Goal: Information Seeking & Learning: Learn about a topic

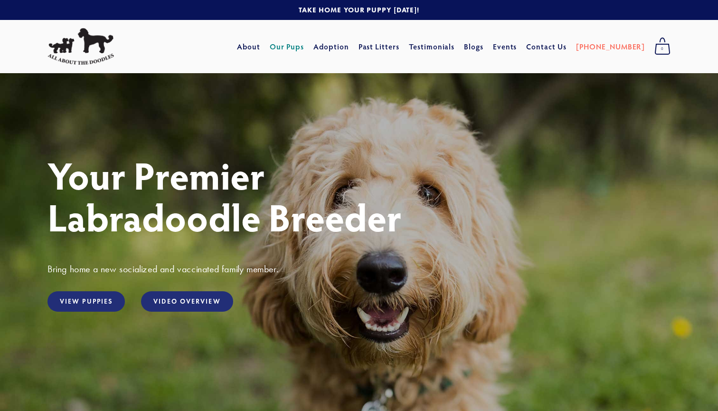
click at [304, 46] on link "Our Pups" at bounding box center [287, 46] width 35 height 17
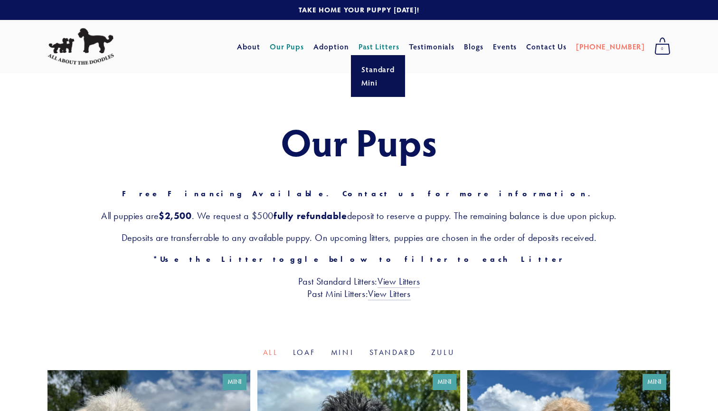
click at [400, 40] on span "Past Litters Standard Mini" at bounding box center [379, 46] width 41 height 17
click at [388, 73] on link "Standard" at bounding box center [378, 69] width 39 height 13
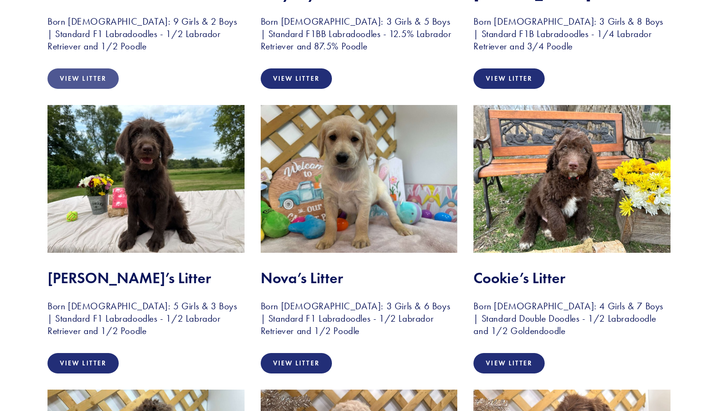
scroll to position [403, 0]
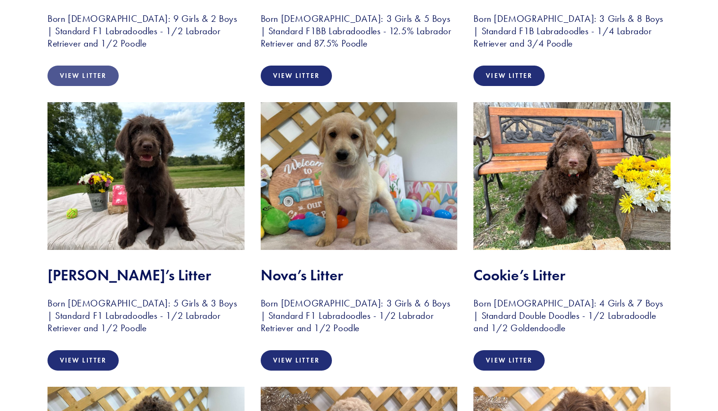
click at [103, 81] on link "View Litter" at bounding box center [82, 76] width 71 height 20
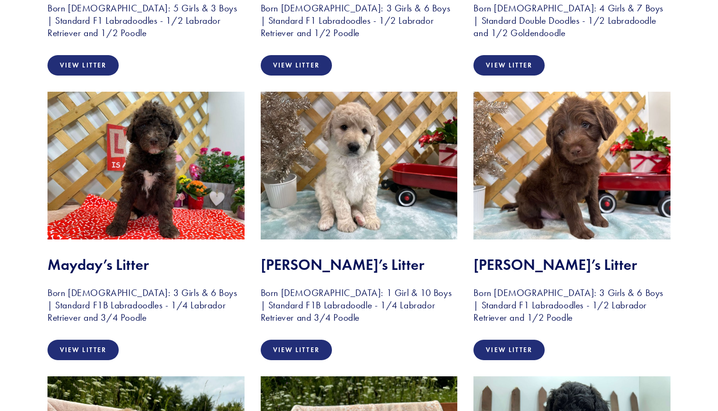
scroll to position [706, 0]
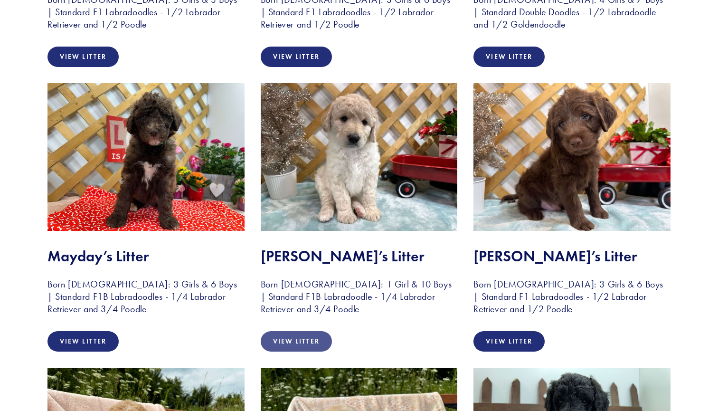
click at [312, 335] on link "View Litter" at bounding box center [296, 341] width 71 height 20
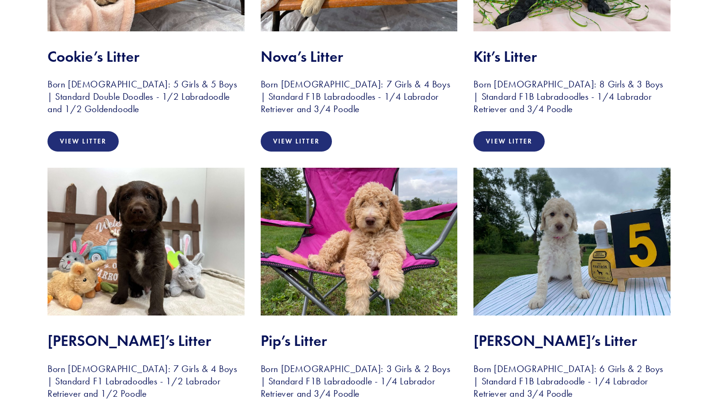
scroll to position [1189, 0]
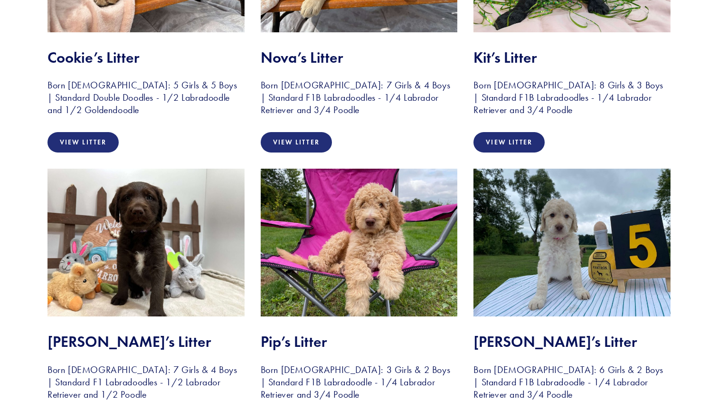
click at [401, 240] on img at bounding box center [359, 243] width 197 height 148
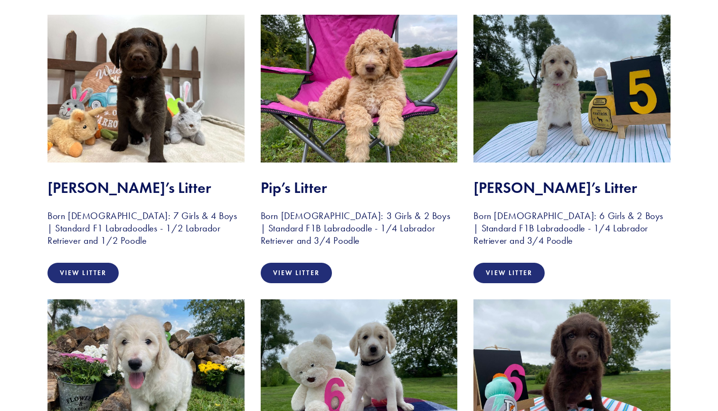
scroll to position [1345, 0]
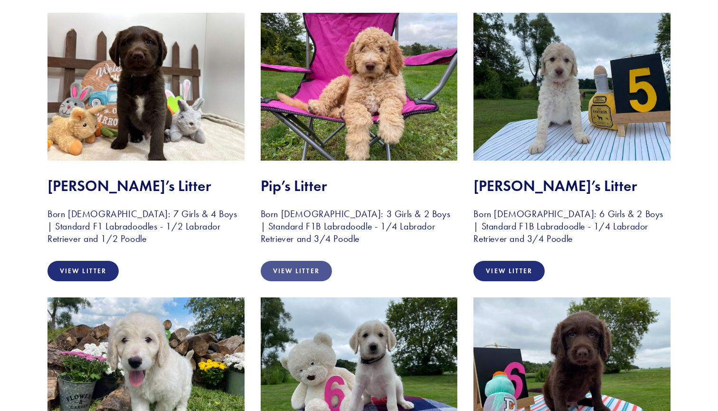
click at [311, 274] on link "View Litter" at bounding box center [296, 271] width 71 height 20
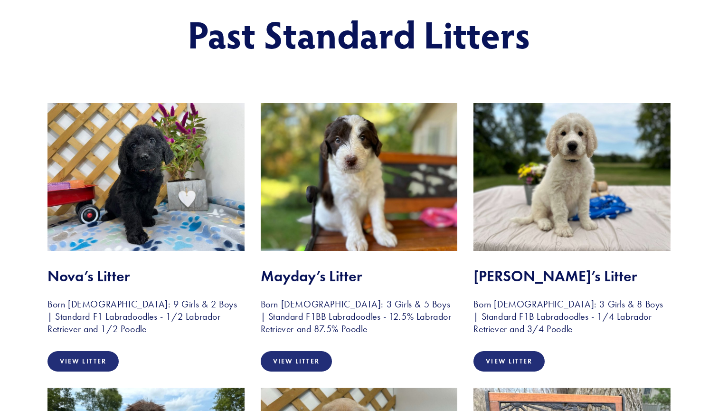
scroll to position [123, 0]
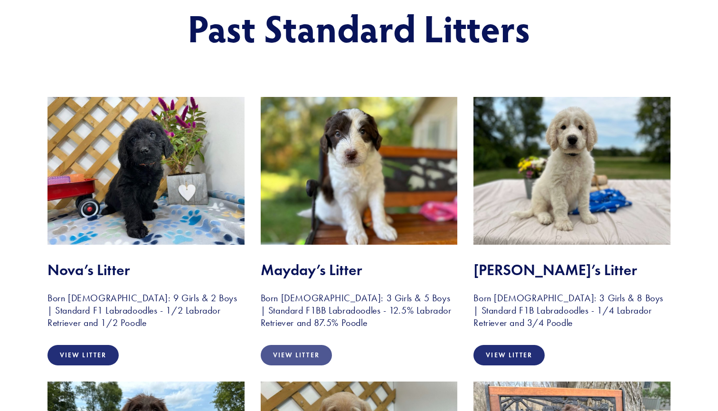
click at [315, 359] on link "View Litter" at bounding box center [296, 355] width 71 height 20
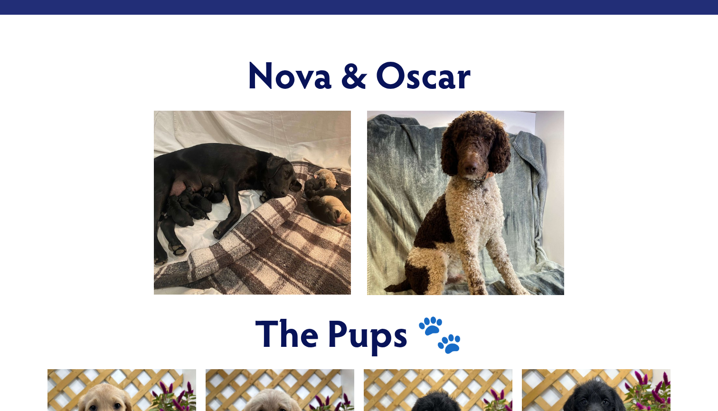
scroll to position [336, 0]
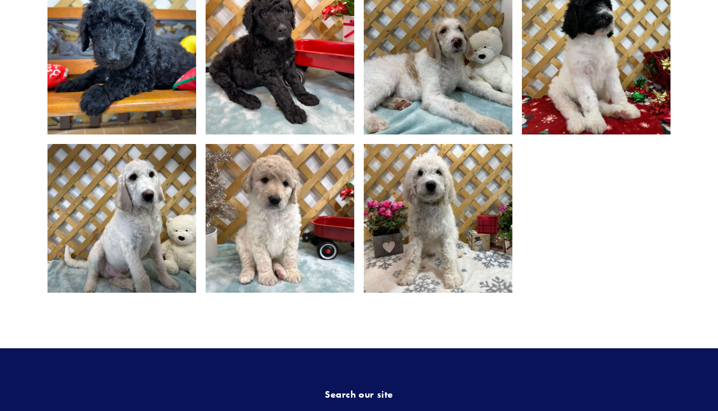
scroll to position [878, 0]
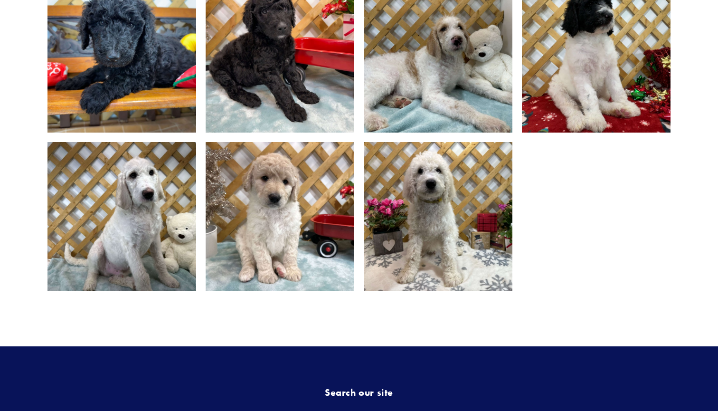
click at [440, 47] on img at bounding box center [438, 58] width 198 height 149
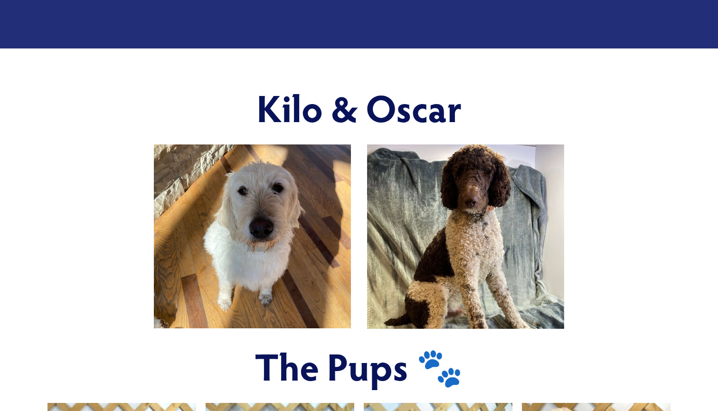
scroll to position [152, 0]
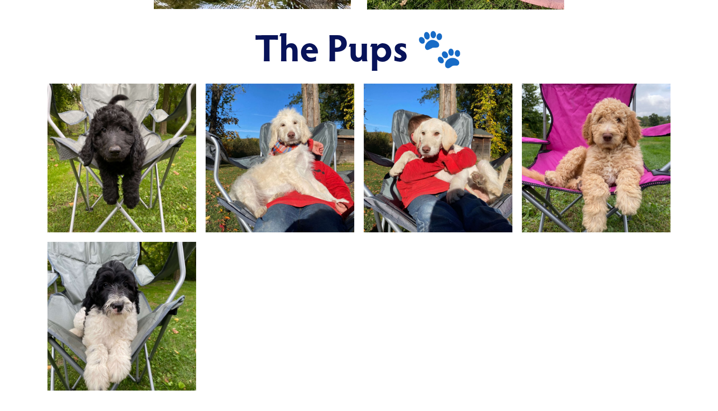
scroll to position [620, 0]
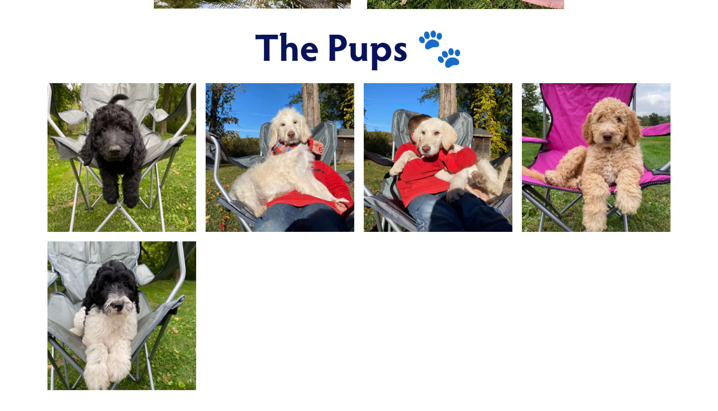
click at [166, 182] on img at bounding box center [122, 157] width 198 height 149
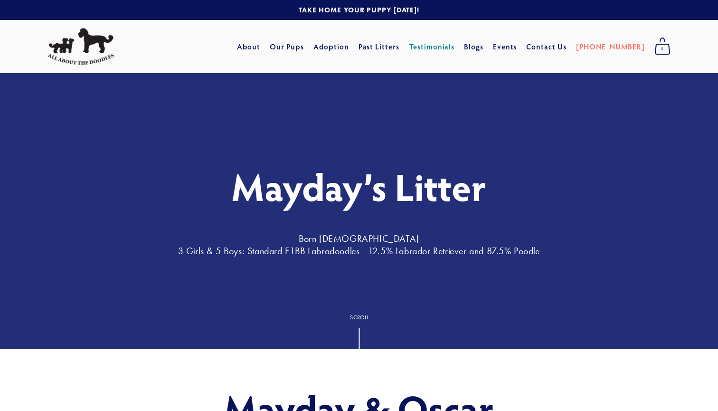
click at [455, 45] on link "Testimonials" at bounding box center [432, 46] width 46 height 17
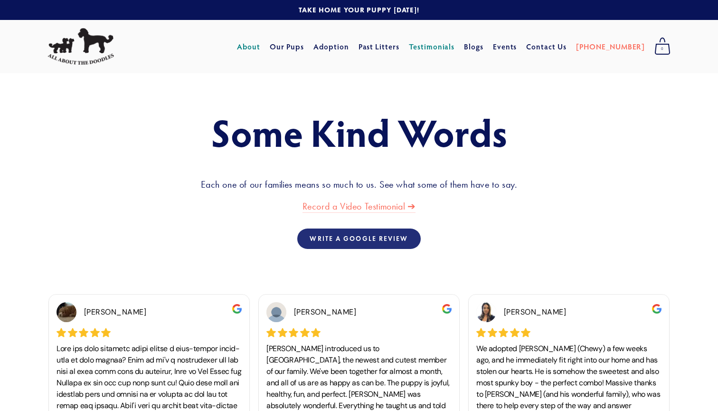
click at [260, 46] on link "About" at bounding box center [248, 46] width 23 height 17
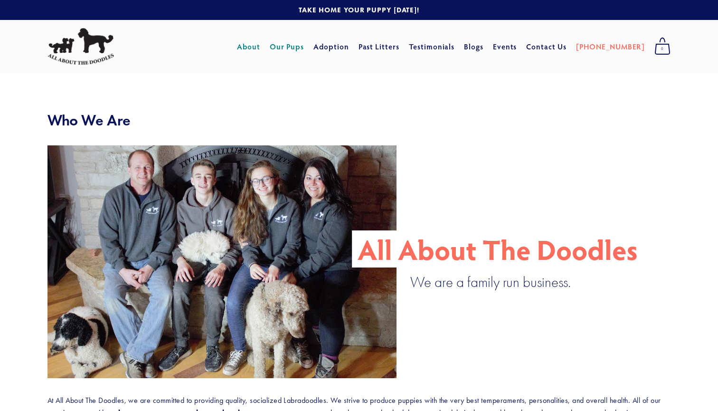
click at [304, 47] on link "Our Pups" at bounding box center [287, 46] width 35 height 17
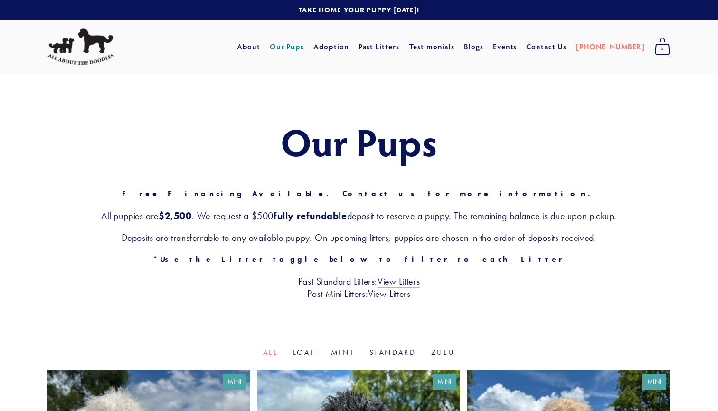
click at [375, 356] on li "Standard" at bounding box center [392, 352] width 47 height 11
click at [381, 350] on link "Standard" at bounding box center [392, 352] width 47 height 9
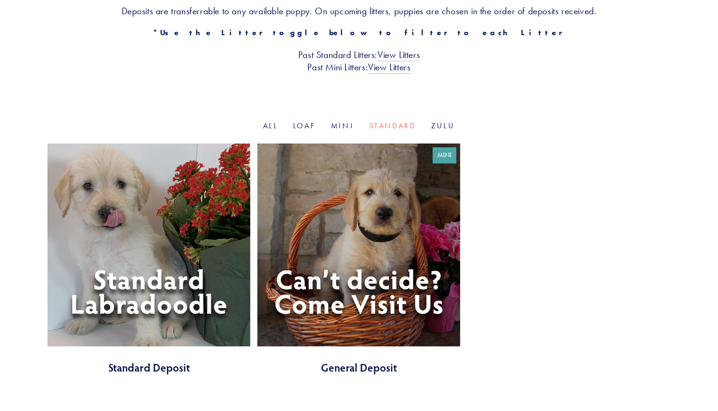
scroll to position [227, 0]
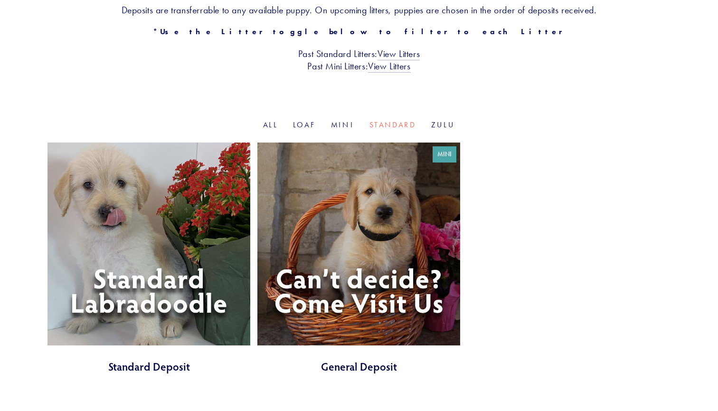
click at [168, 242] on link at bounding box center [148, 257] width 203 height 231
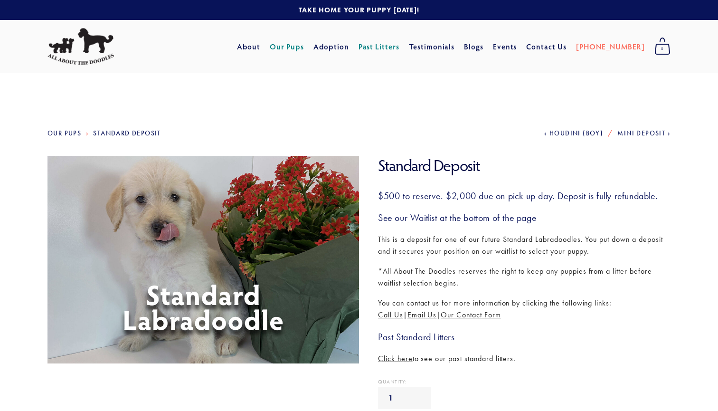
click at [590, 134] on span "Houdini (Boy)" at bounding box center [576, 133] width 54 height 8
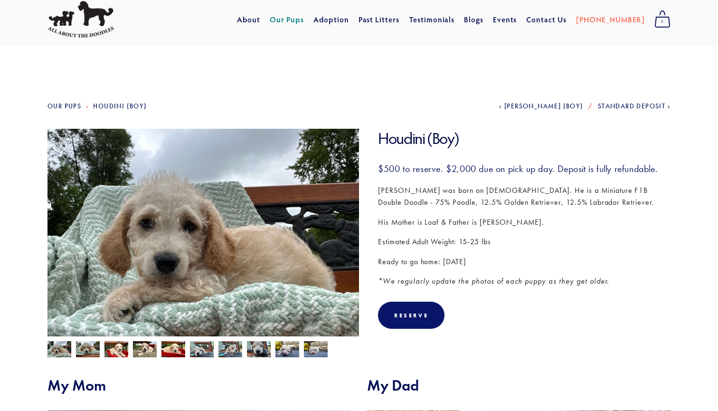
scroll to position [28, 0]
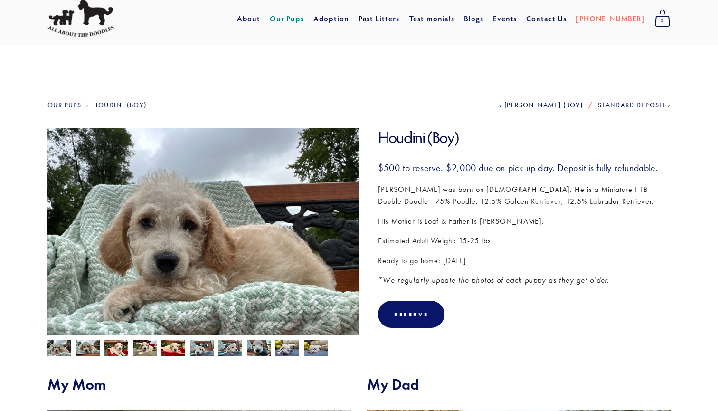
click at [320, 339] on div at bounding box center [201, 345] width 316 height 21
click at [318, 350] on img at bounding box center [316, 349] width 24 height 18
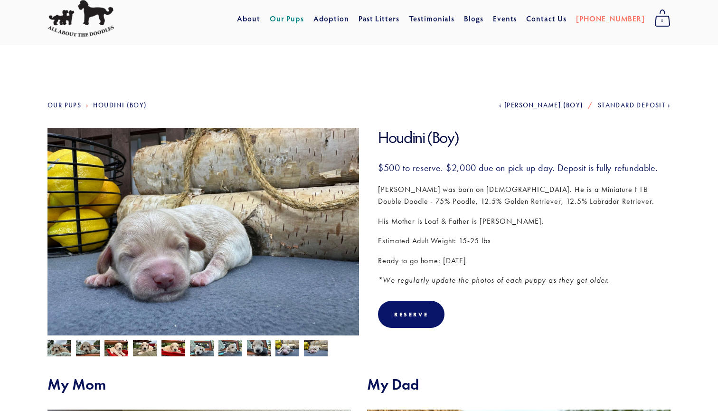
click at [282, 354] on img at bounding box center [287, 348] width 24 height 18
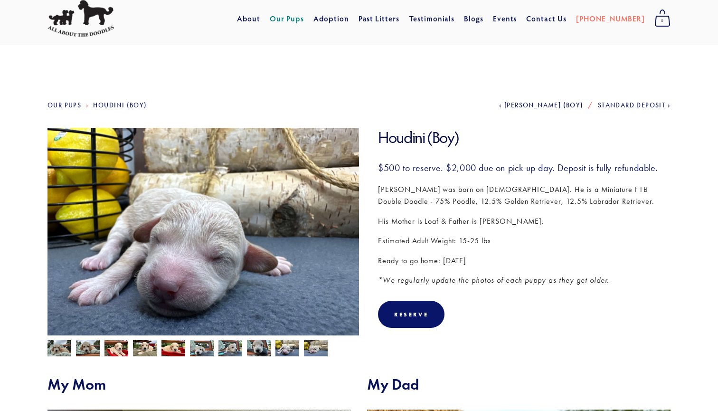
click at [115, 351] on img at bounding box center [116, 349] width 24 height 18
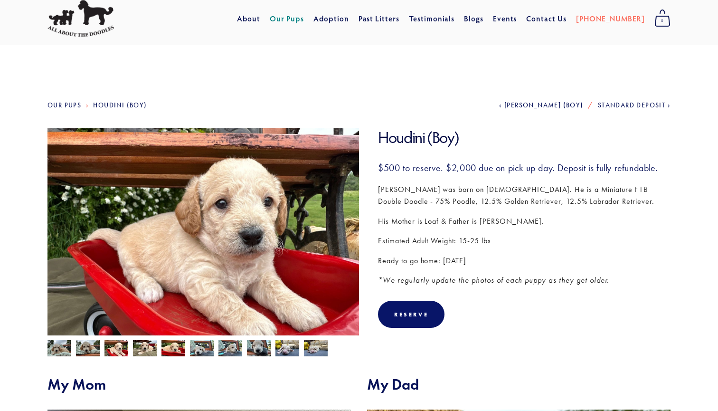
click at [100, 345] on div at bounding box center [201, 345] width 316 height 21
click at [62, 347] on img at bounding box center [59, 349] width 24 height 18
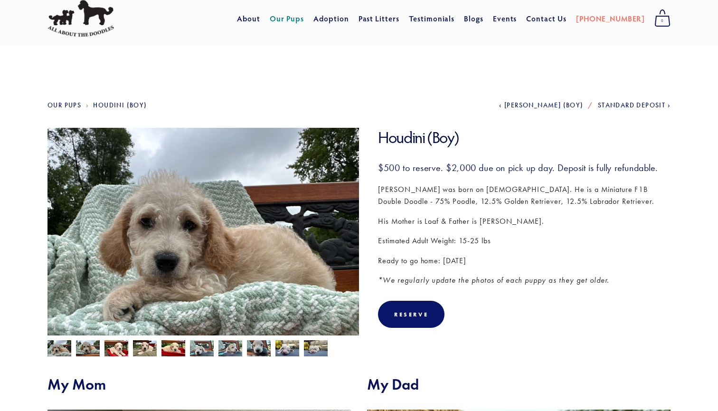
click at [537, 105] on span "[PERSON_NAME] (Boy)" at bounding box center [543, 105] width 79 height 8
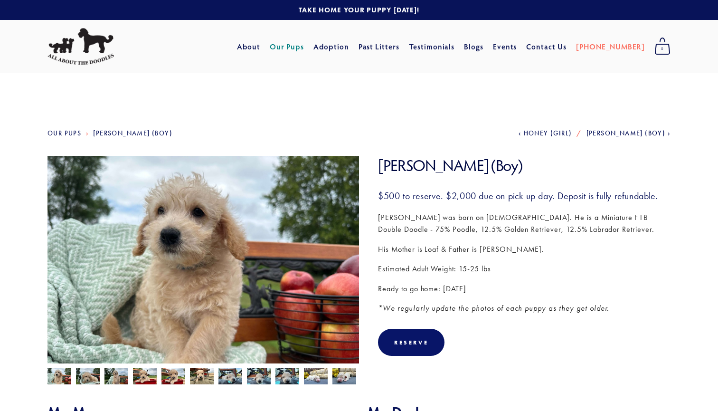
click at [565, 132] on span "Honey (Girl)" at bounding box center [548, 133] width 48 height 8
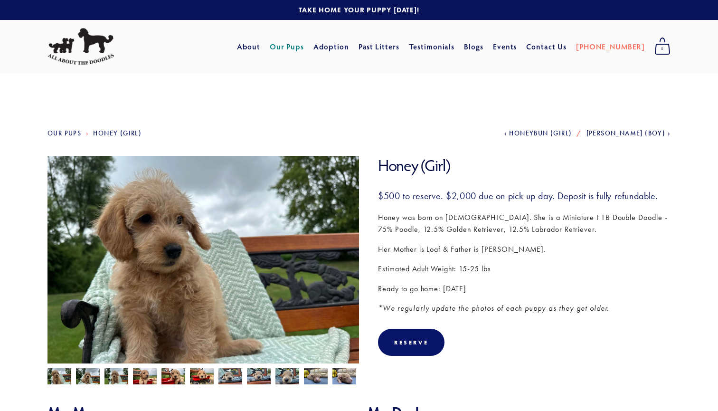
click at [565, 132] on span "Honeybun (Girl)" at bounding box center [540, 133] width 63 height 8
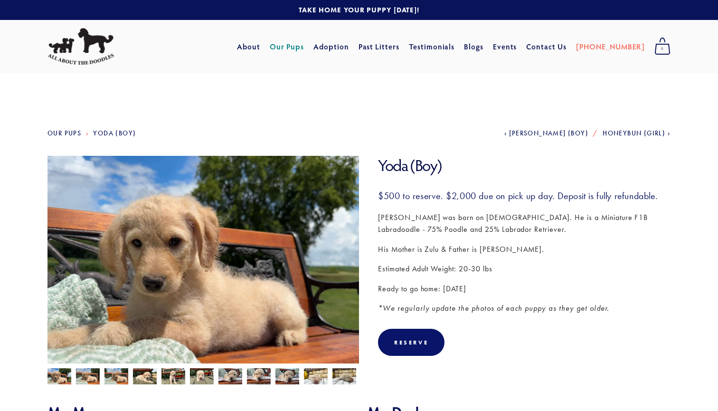
drag, startPoint x: 0, startPoint y: 0, endPoint x: 565, endPoint y: 132, distance: 579.9
click at [565, 132] on span "[PERSON_NAME] (Boy)" at bounding box center [548, 133] width 79 height 8
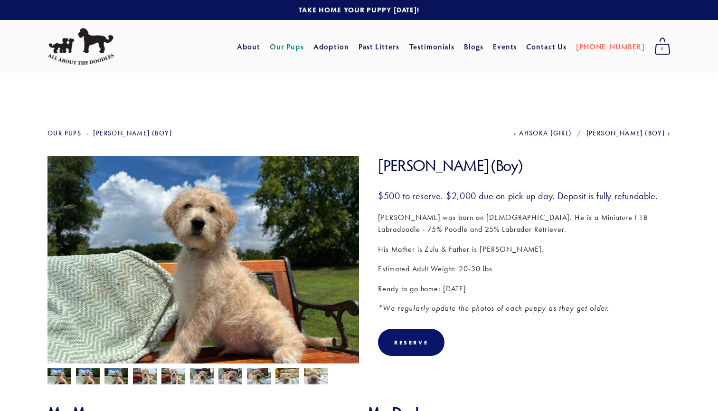
click at [550, 135] on span "Ahsoka (Girl)" at bounding box center [545, 133] width 53 height 8
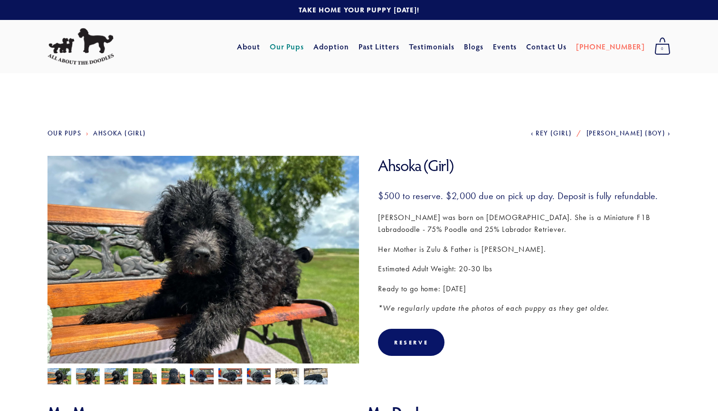
drag, startPoint x: 0, startPoint y: 0, endPoint x: 550, endPoint y: 135, distance: 566.2
click at [550, 135] on span "Rey (Girl)" at bounding box center [554, 133] width 36 height 8
